Goal: Task Accomplishment & Management: Complete application form

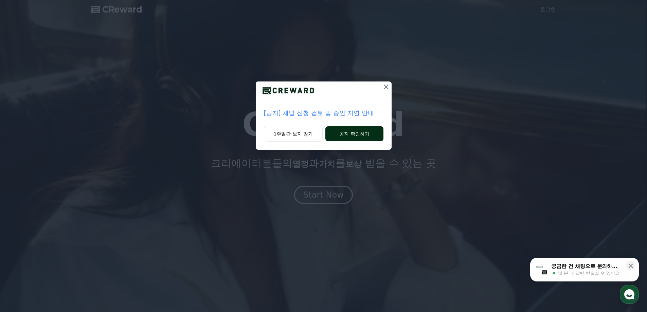
click at [346, 129] on button "공지 확인하기" at bounding box center [355, 133] width 58 height 15
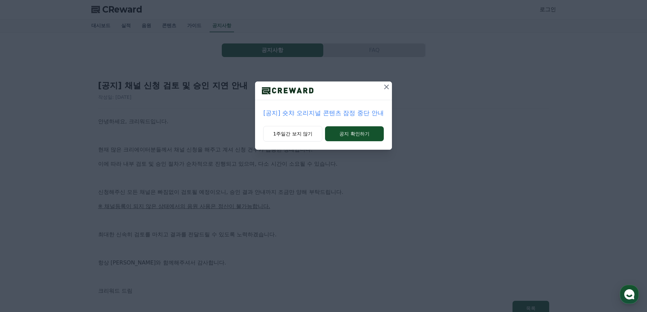
click at [385, 86] on icon at bounding box center [386, 87] width 5 height 5
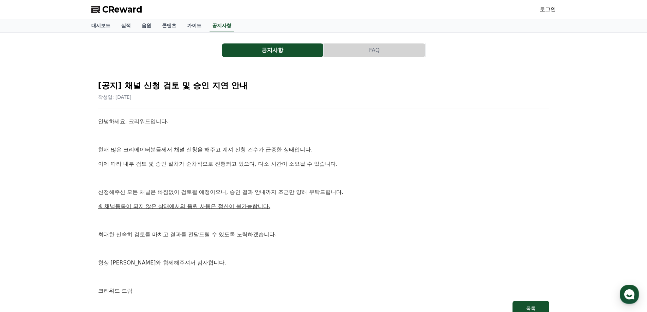
click at [122, 11] on span "CReward" at bounding box center [122, 9] width 40 height 11
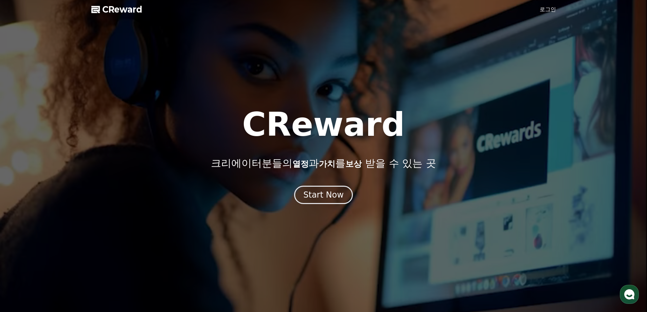
click at [537, 13] on div at bounding box center [323, 156] width 647 height 312
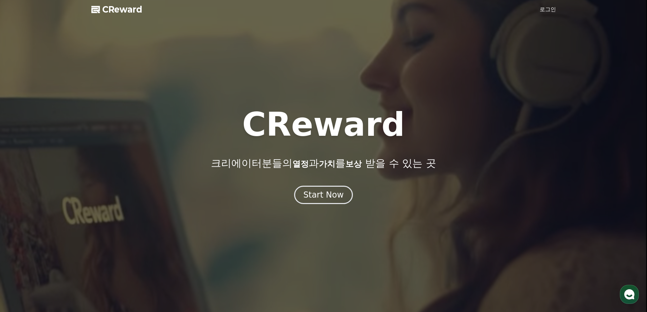
click at [541, 9] on link "로그인" at bounding box center [548, 9] width 16 height 8
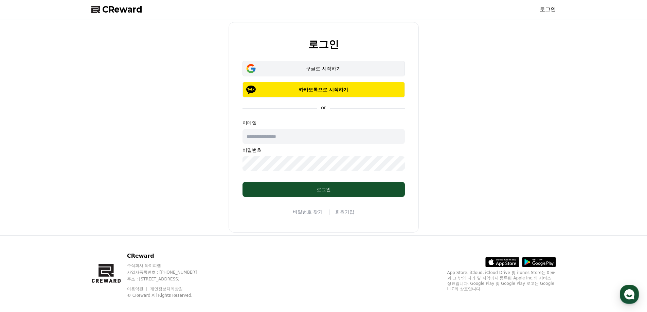
click at [350, 70] on div "구글로 시작하기" at bounding box center [324, 68] width 143 height 7
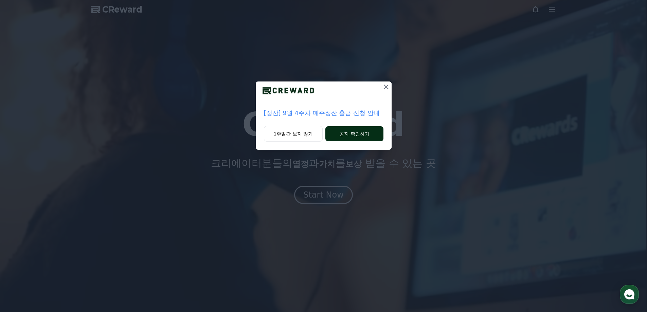
click at [351, 138] on button "공지 확인하기" at bounding box center [355, 133] width 58 height 15
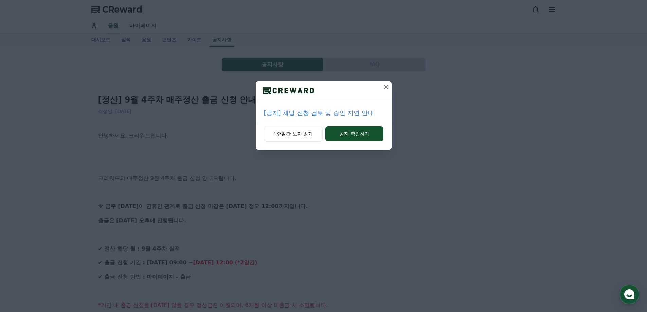
click at [387, 88] on icon at bounding box center [386, 87] width 8 height 8
click at [384, 87] on icon at bounding box center [387, 87] width 8 height 8
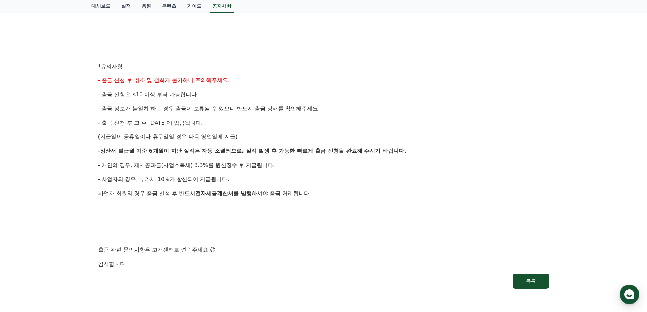
scroll to position [306, 0]
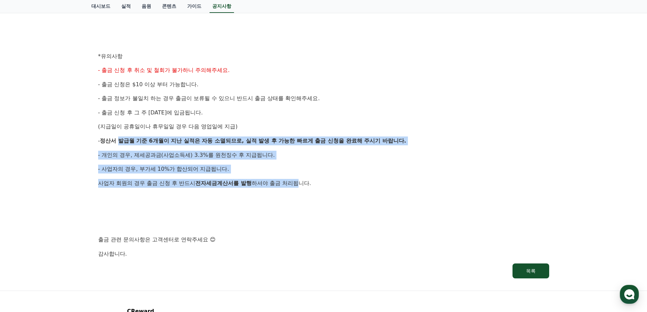
drag, startPoint x: 122, startPoint y: 140, endPoint x: 303, endPoint y: 182, distance: 185.9
click at [303, 182] on div "안녕하세요, 크리워드입니다. 크리워드의 매주정산 9월 4주차 출금 신청 안내드립니다. ※ 금주 금요일이 연휴인 관계로 출금 신청 마감은 10/…" at bounding box center [323, 42] width 451 height 433
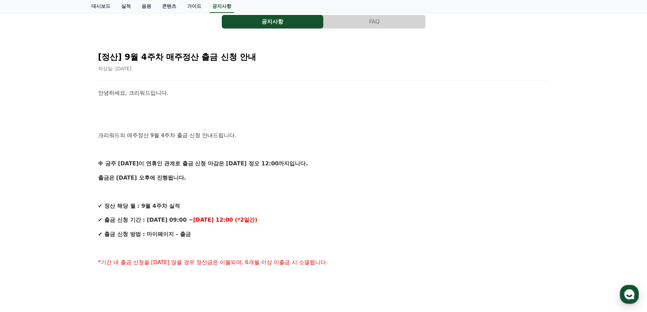
scroll to position [34, 0]
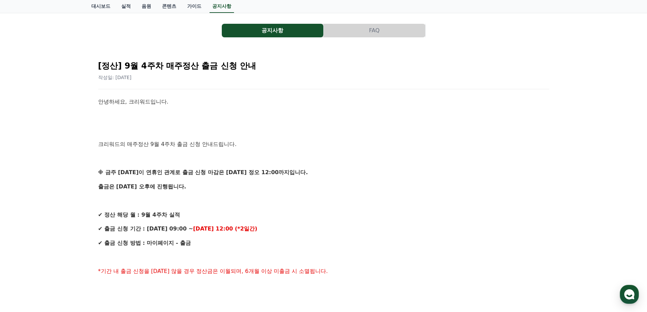
click at [384, 31] on button "FAQ" at bounding box center [375, 31] width 102 height 14
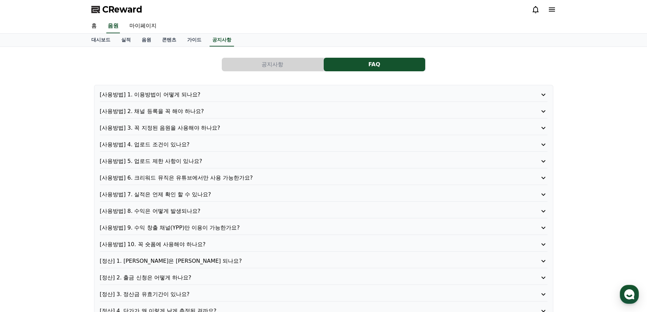
click at [545, 11] on div at bounding box center [544, 9] width 24 height 8
click at [551, 11] on icon at bounding box center [552, 9] width 8 height 8
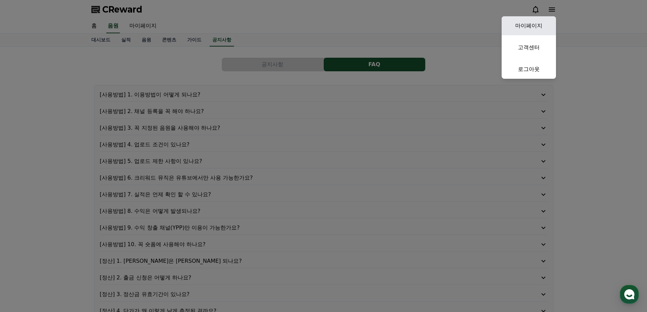
click at [517, 31] on link "마이페이지" at bounding box center [529, 25] width 54 height 19
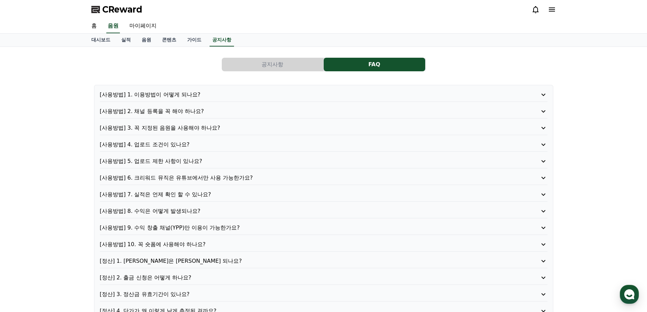
select select "**********"
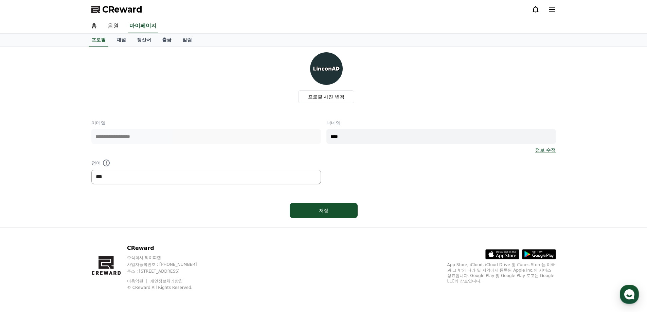
click at [176, 176] on select "*** ******* ***" at bounding box center [206, 177] width 230 height 14
click at [340, 215] on button "저장" at bounding box center [324, 210] width 68 height 15
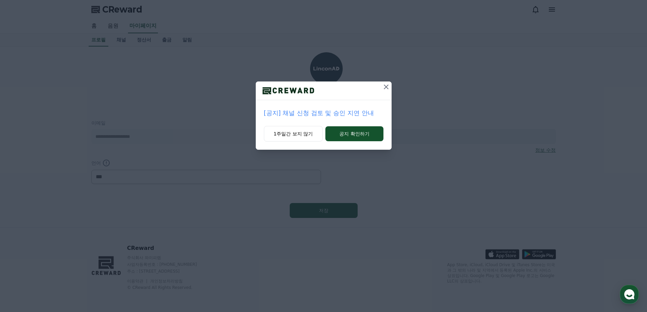
select select "**********"
click at [386, 88] on icon at bounding box center [386, 87] width 8 height 8
click at [283, 133] on button "1주일간 보지 않기" at bounding box center [292, 134] width 59 height 16
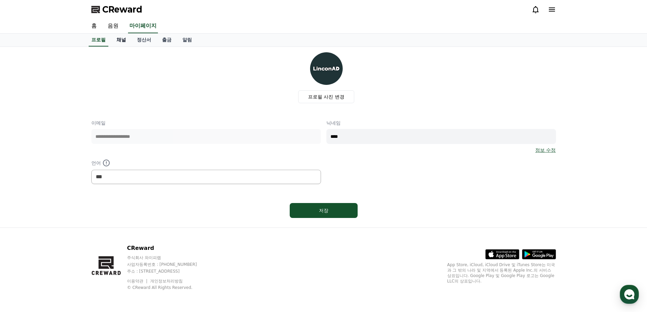
click at [117, 43] on link "채널" at bounding box center [121, 40] width 20 height 13
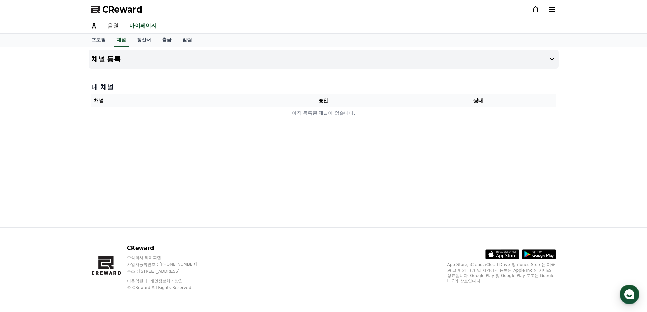
click at [555, 59] on icon at bounding box center [552, 59] width 8 height 8
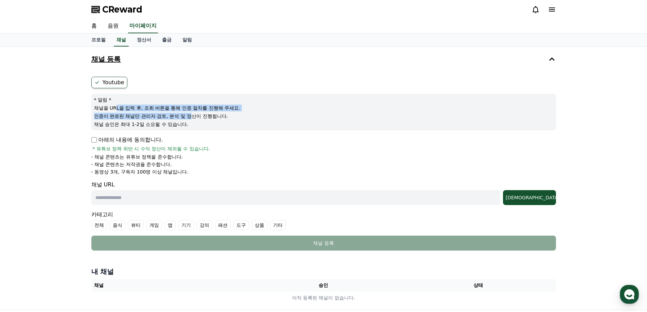
drag, startPoint x: 115, startPoint y: 108, endPoint x: 190, endPoint y: 117, distance: 75.3
click at [194, 115] on div "* 알림 * 채널을 URL을 입력 후, 조회 버튼을 통해 인증 절차를 진행해 주세요. 인증이 완료된 채널만 관리자 검토, 분석 및 정산이 진행…" at bounding box center [323, 112] width 465 height 37
click at [140, 139] on p "아래의 내용에 동의합니다." at bounding box center [127, 140] width 72 height 8
click at [98, 142] on p "아래의 내용에 동의합니다." at bounding box center [127, 140] width 72 height 8
click at [196, 198] on input "text" at bounding box center [295, 197] width 409 height 15
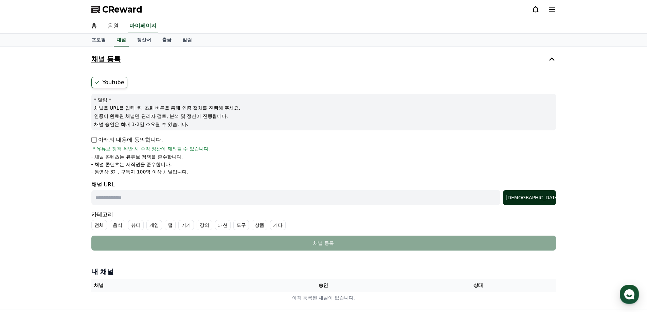
click at [538, 201] on div "조회" at bounding box center [530, 197] width 48 height 7
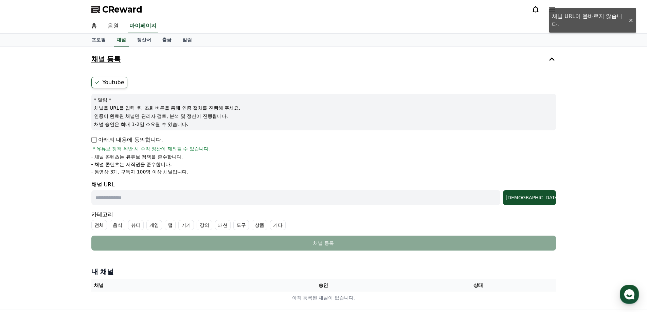
click at [139, 195] on input "text" at bounding box center [295, 197] width 409 height 15
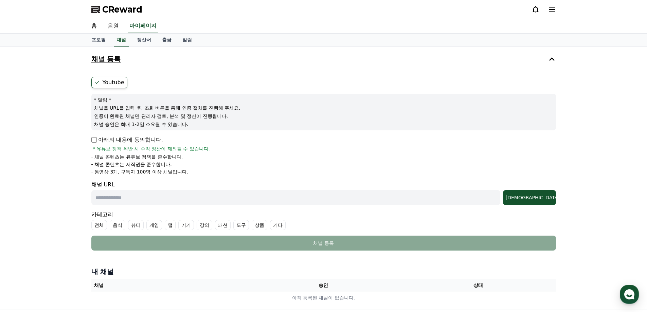
paste input "**********"
click at [544, 199] on div "조회" at bounding box center [530, 197] width 48 height 7
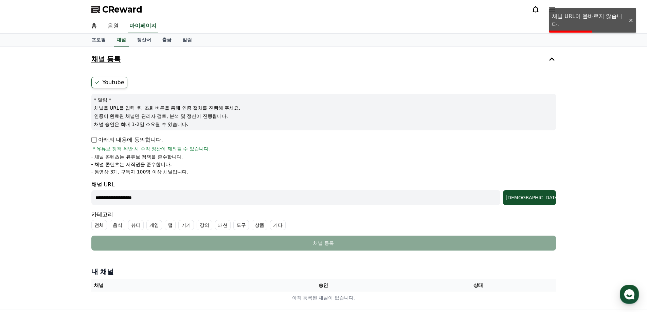
click at [166, 200] on input "**********" at bounding box center [295, 197] width 409 height 15
paste input "**********"
type input "**********"
click at [542, 199] on div "조회" at bounding box center [530, 197] width 48 height 7
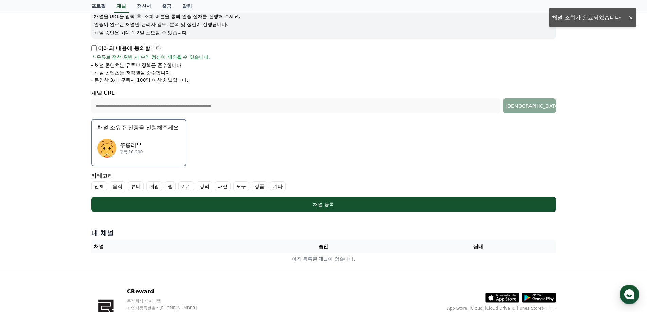
scroll to position [102, 0]
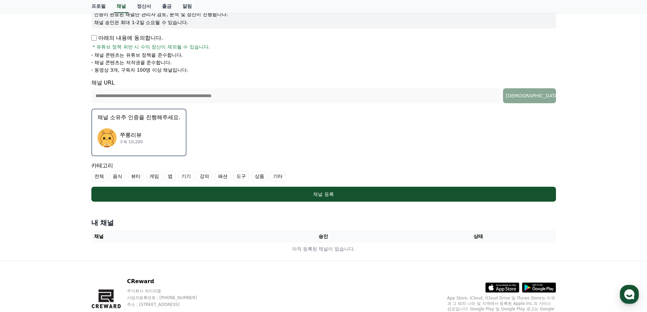
click at [146, 132] on div "쭈롱리뷰 구독 10,200" at bounding box center [139, 137] width 83 height 27
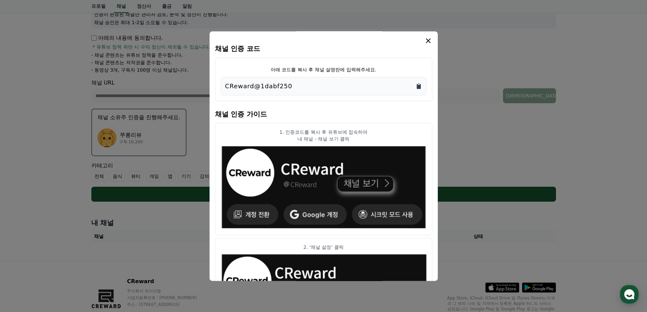
click at [418, 86] on icon "Copy to clipboard" at bounding box center [419, 86] width 4 height 5
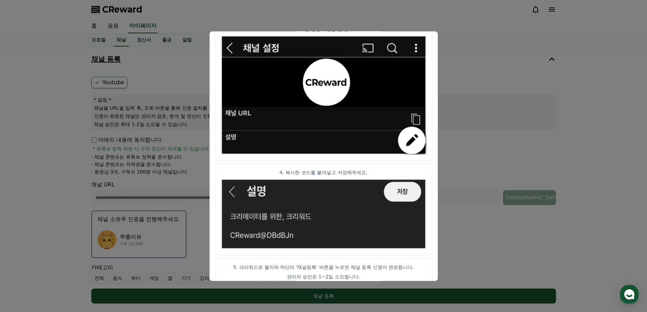
scroll to position [337, 0]
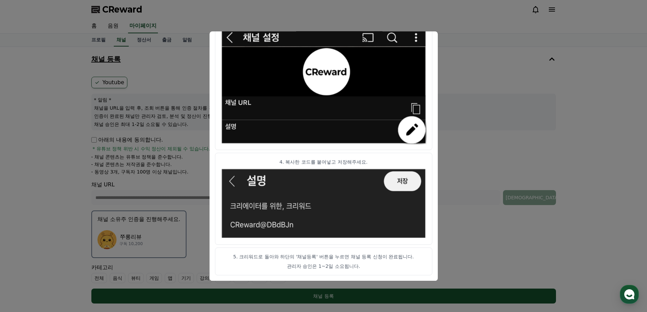
click at [446, 255] on button "close modal" at bounding box center [323, 156] width 647 height 312
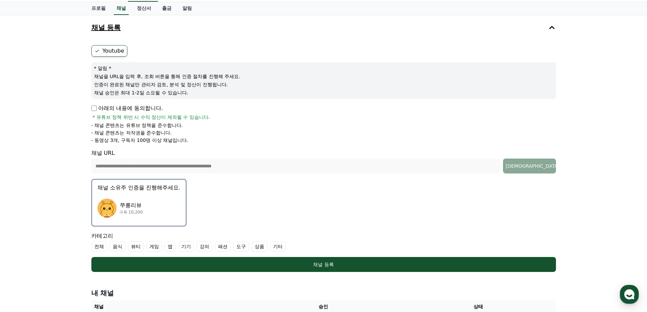
scroll to position [135, 0]
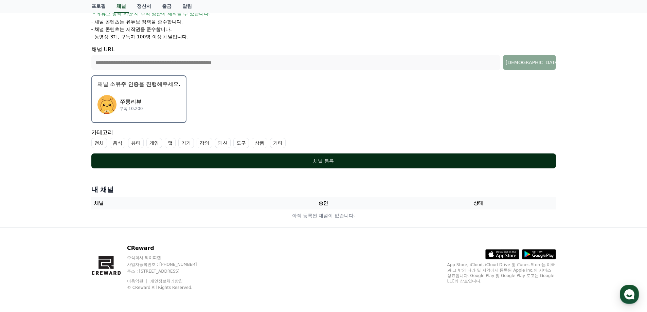
click at [324, 161] on div "채널 등록" at bounding box center [324, 161] width 438 height 7
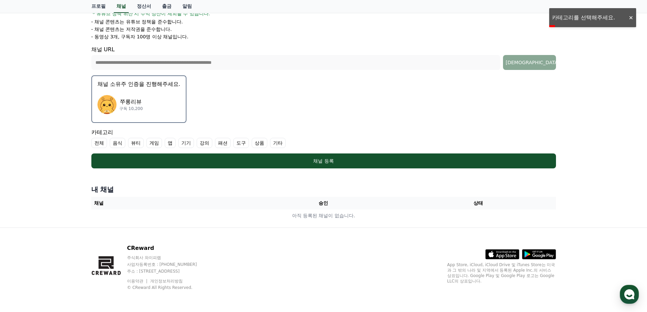
click at [118, 144] on label "음식" at bounding box center [118, 143] width 16 height 10
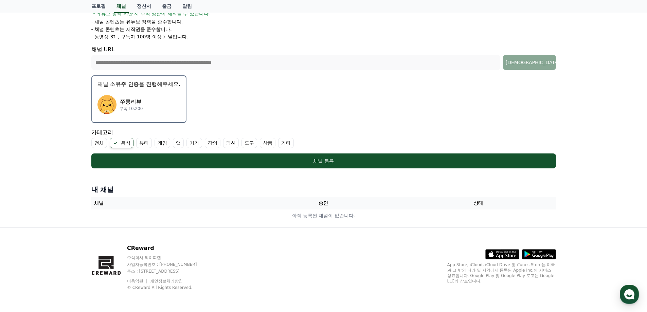
click at [145, 144] on label "뷰티" at bounding box center [144, 143] width 16 height 10
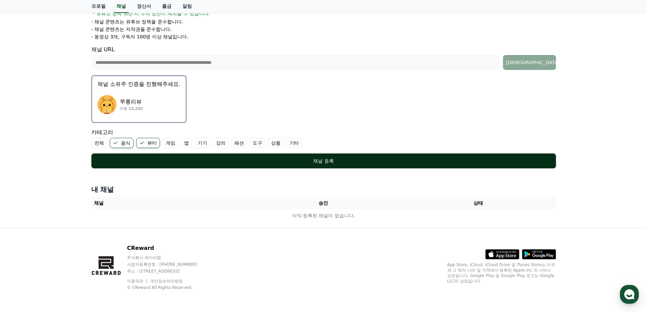
click at [145, 162] on div "채널 등록" at bounding box center [324, 161] width 438 height 7
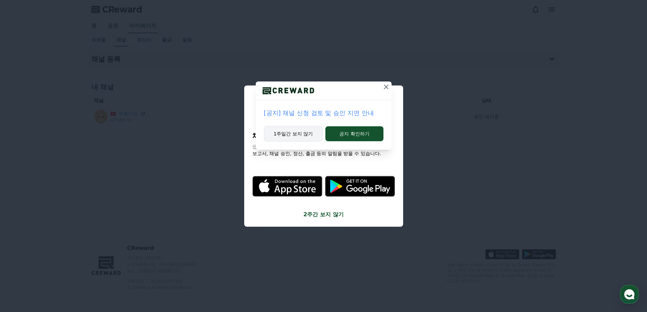
click at [301, 132] on button "1주일간 보지 않기" at bounding box center [293, 134] width 59 height 16
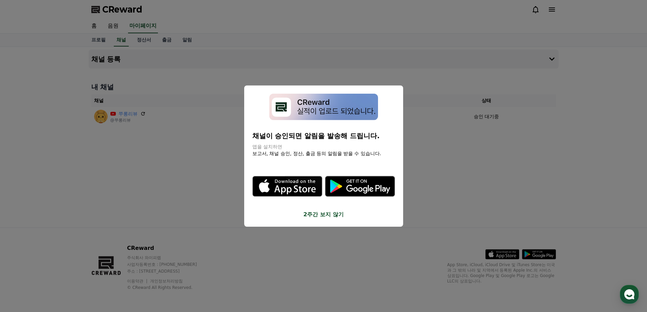
click at [339, 216] on button "2주간 보지 않기" at bounding box center [324, 215] width 143 height 8
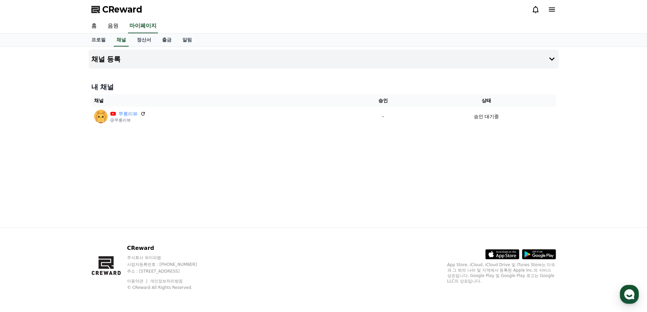
click at [361, 204] on div "채널 등록 내 채널 채널 승인 상태 쭈롱리뷰 @쭈롱리뷰 - 승인 대기중" at bounding box center [324, 137] width 476 height 181
